Goal: Information Seeking & Learning: Learn about a topic

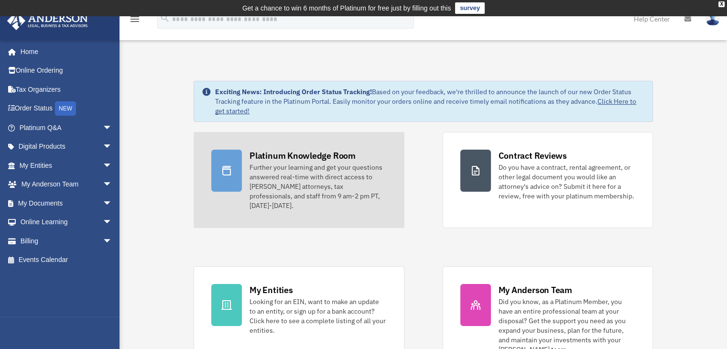
click at [353, 169] on div "Further your learning and get your questions answered real-time with direct acc…" at bounding box center [317, 186] width 137 height 48
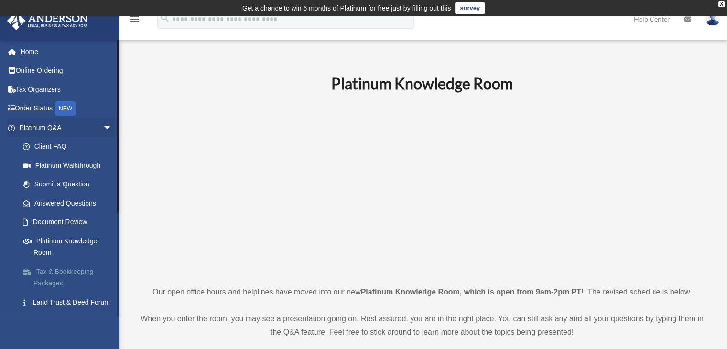
click at [84, 272] on link "Tax & Bookkeeping Packages" at bounding box center [69, 277] width 113 height 31
